Goal: Transaction & Acquisition: Obtain resource

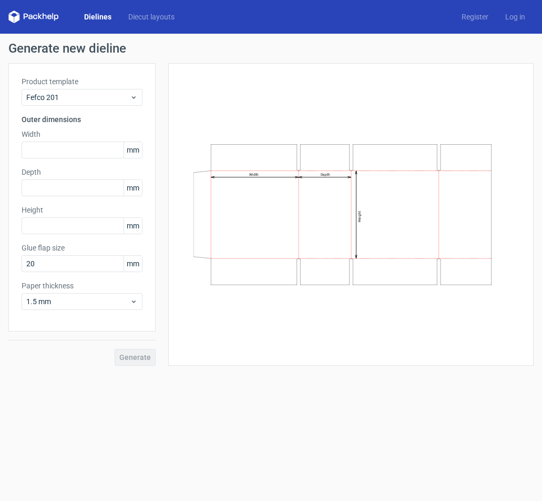
click at [267, 75] on div "Width Depth Height" at bounding box center [351, 214] width 366 height 302
click at [91, 144] on input "text" at bounding box center [82, 149] width 121 height 17
type input "120"
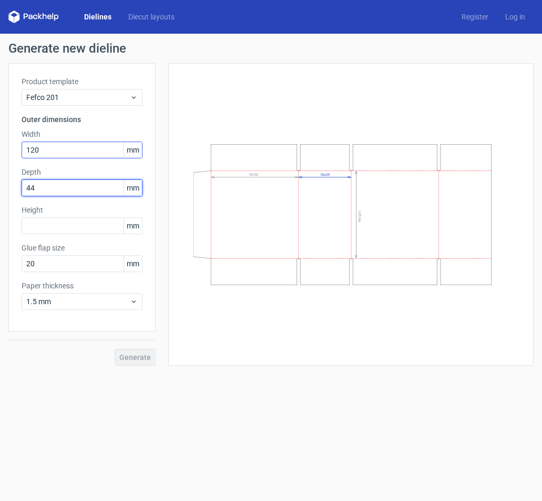
type input "44"
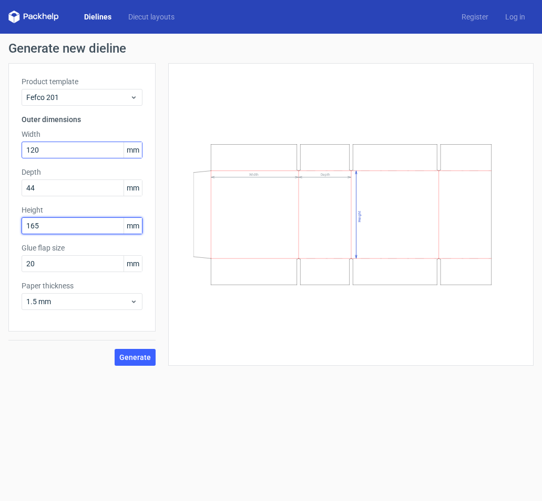
type input "165"
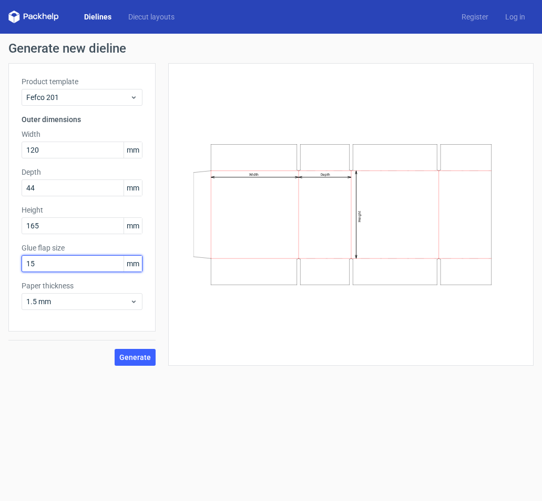
type input "15"
click at [97, 15] on link "Dielines" at bounding box center [98, 17] width 44 height 11
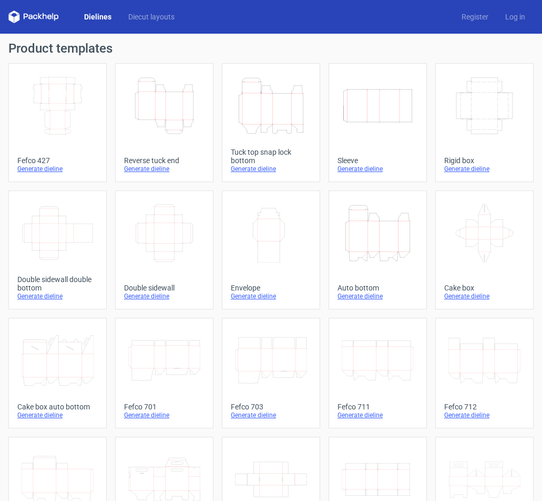
click at [272, 112] on icon "Height Depth Width" at bounding box center [271, 105] width 72 height 59
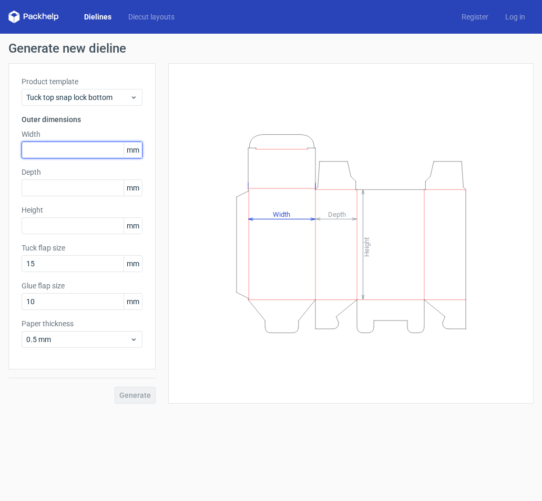
click at [76, 156] on input "text" at bounding box center [82, 149] width 121 height 17
type input "120"
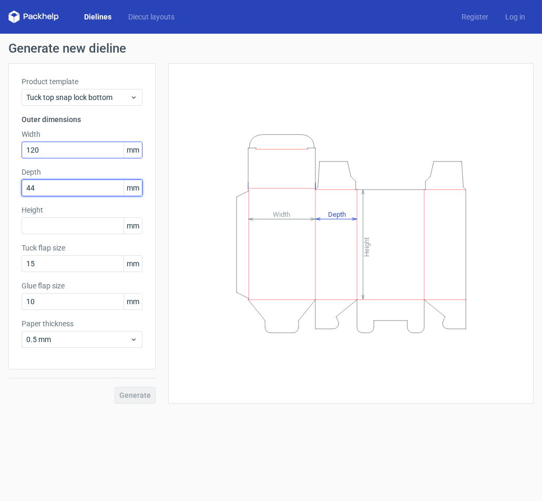
type input "44"
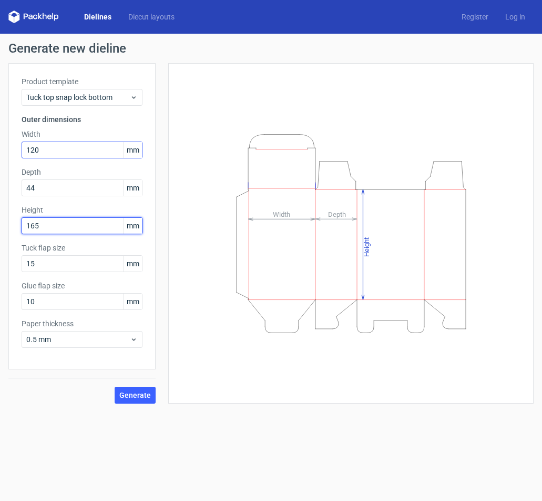
type input "165"
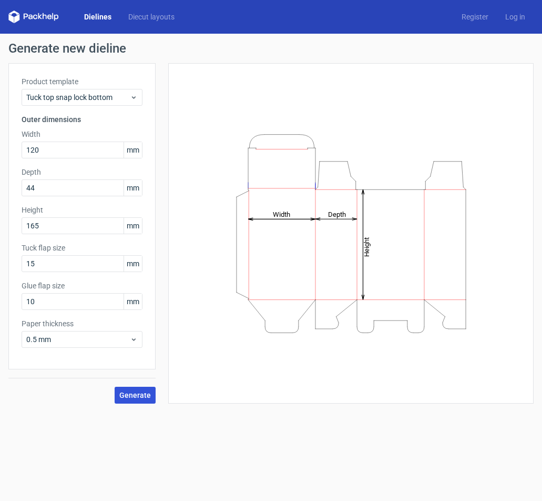
click at [129, 395] on span "Generate" at bounding box center [135, 394] width 32 height 7
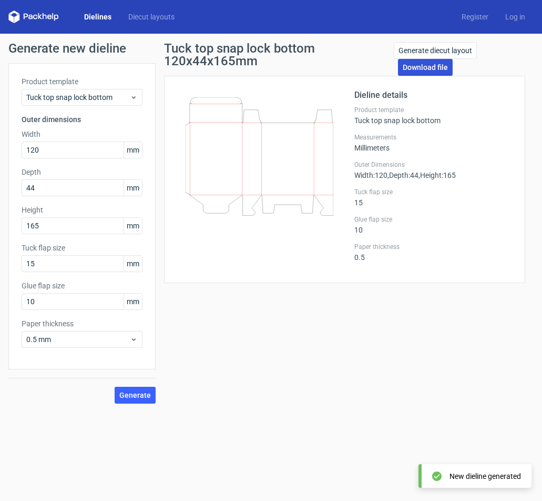
click at [427, 70] on link "Download file" at bounding box center [425, 67] width 55 height 17
